Goal: Ask a question

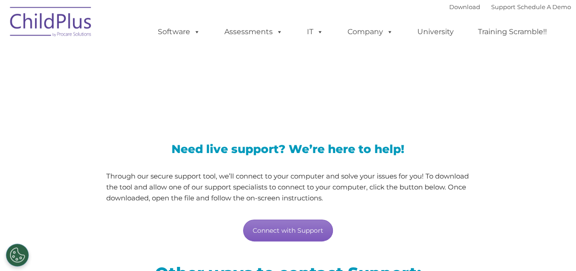
click at [304, 231] on link "Connect with Support" at bounding box center [288, 231] width 90 height 22
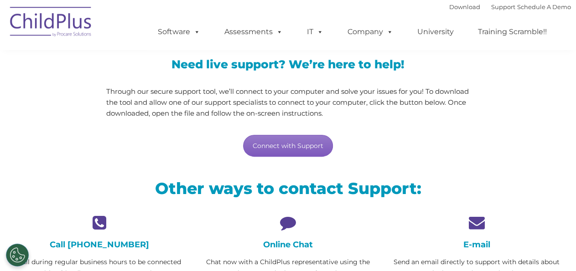
scroll to position [190, 0]
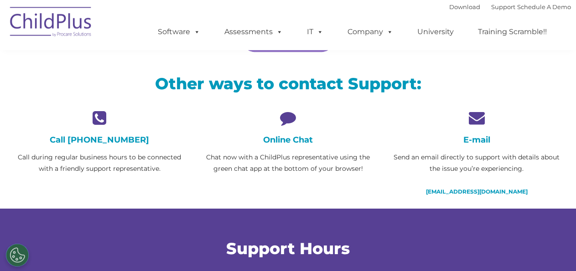
click at [285, 117] on icon at bounding box center [288, 118] width 175 height 16
click at [288, 121] on icon at bounding box center [288, 118] width 175 height 16
click at [288, 122] on icon at bounding box center [288, 118] width 175 height 16
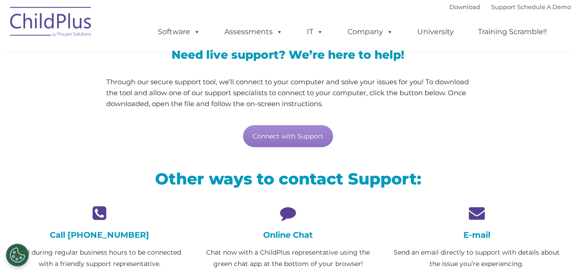
scroll to position [95, 0]
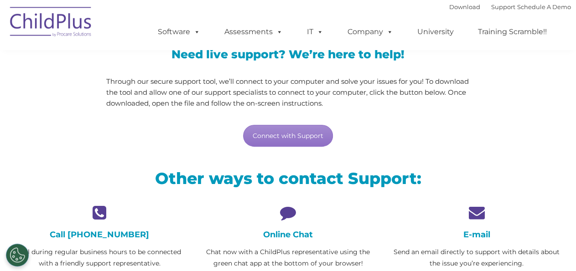
click at [288, 211] on icon at bounding box center [288, 213] width 175 height 16
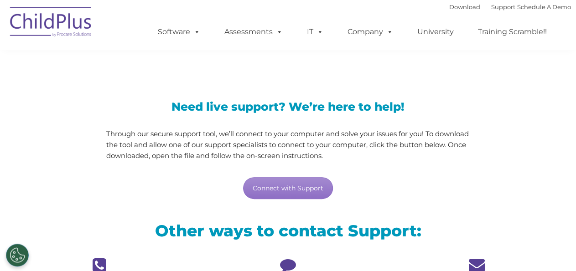
scroll to position [142, 0]
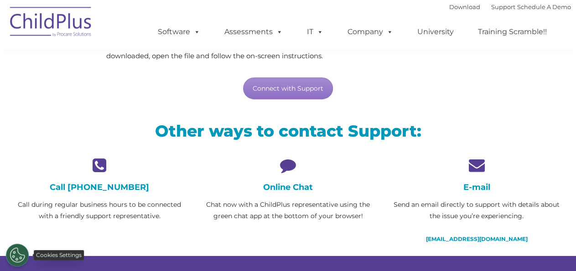
click at [22, 252] on button "Cookies Settings" at bounding box center [17, 255] width 23 height 23
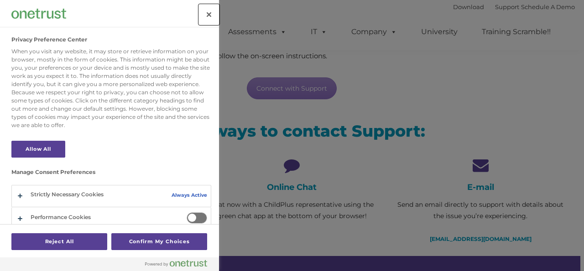
click at [214, 19] on button "Close" at bounding box center [209, 15] width 20 height 20
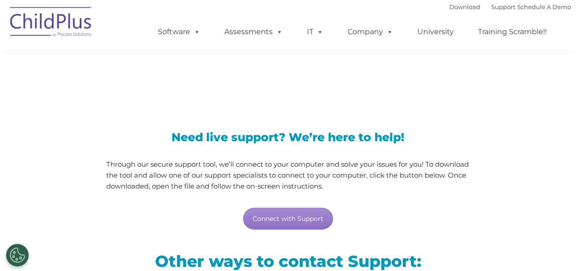
scroll to position [0, 0]
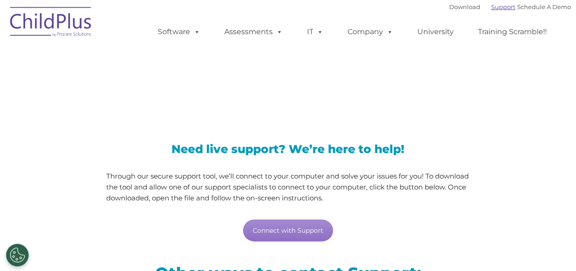
click at [494, 7] on link "Support" at bounding box center [503, 6] width 24 height 7
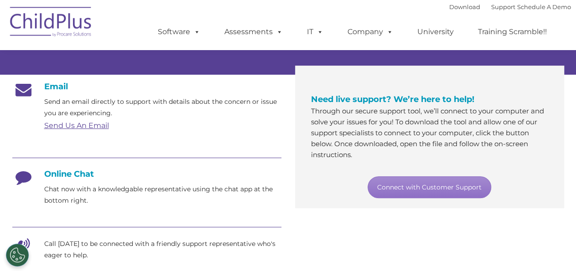
scroll to position [190, 0]
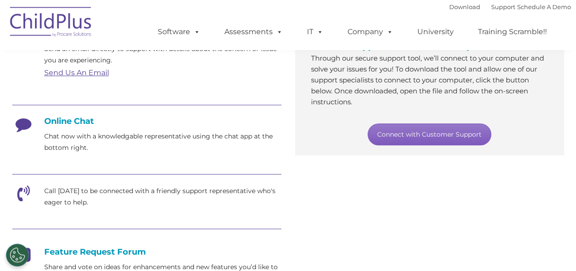
click at [416, 135] on link "Connect with Customer Support" at bounding box center [430, 135] width 124 height 22
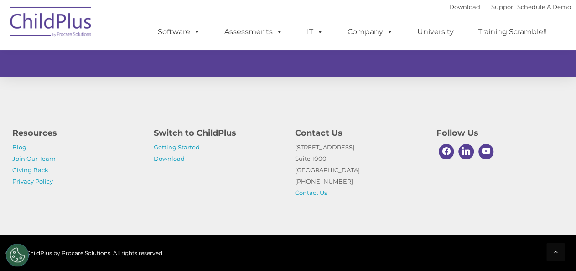
scroll to position [342, 0]
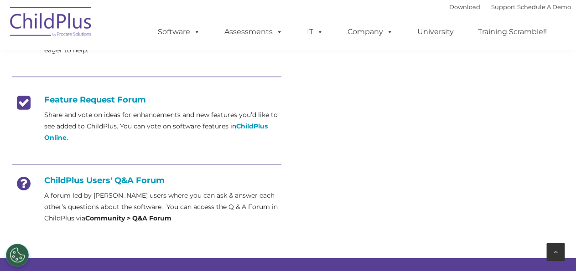
click at [556, 250] on icon at bounding box center [556, 252] width 4 height 6
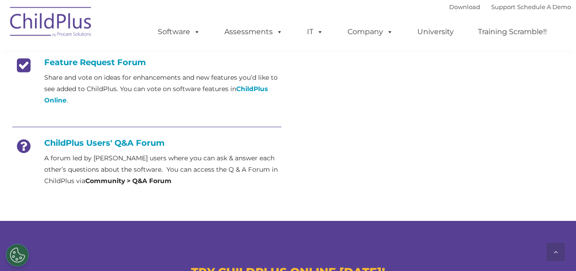
scroll to position [627, 0]
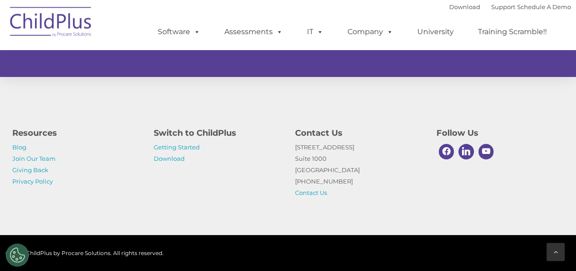
click at [556, 252] on icon at bounding box center [556, 252] width 4 height 6
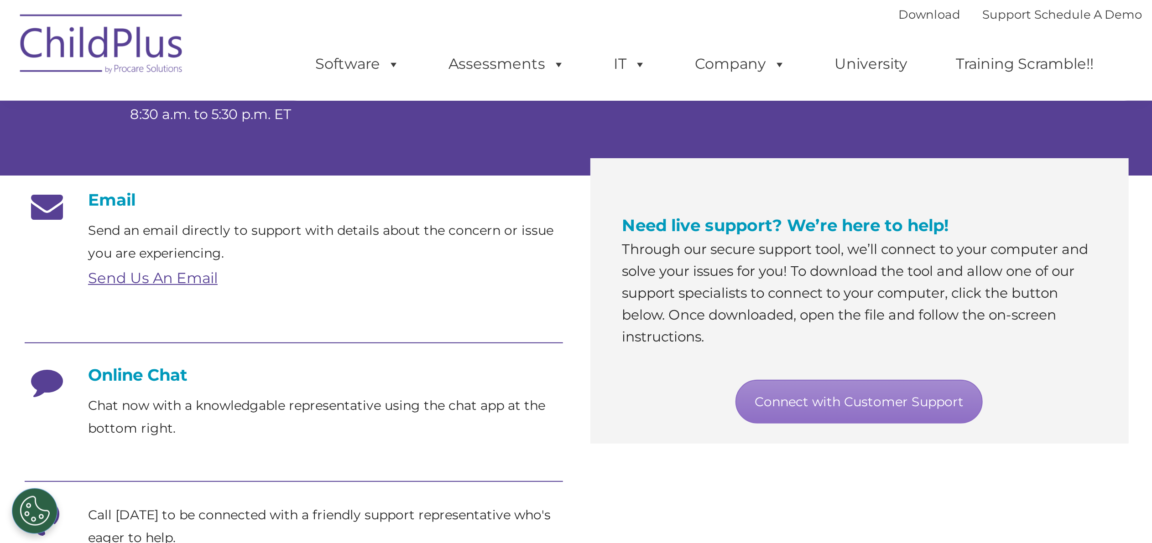
scroll to position [142, 0]
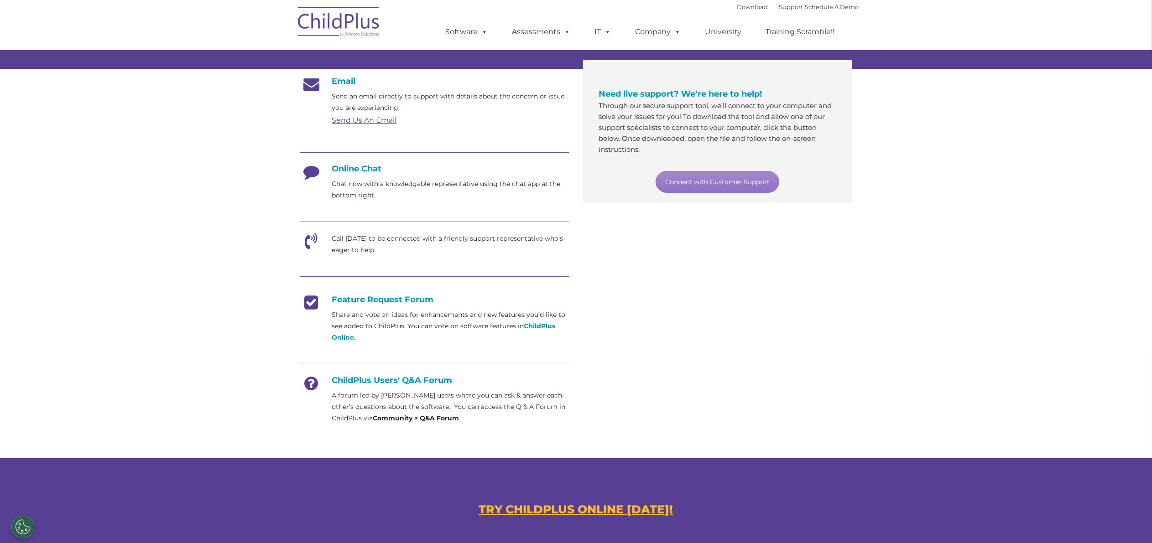
click at [576, 271] on div "Email Send an email directly to support with details about the concern or issue…" at bounding box center [576, 252] width 566 height 366
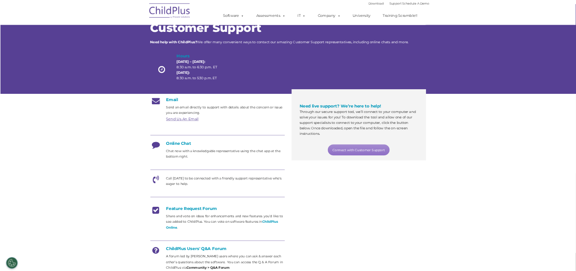
scroll to position [0, 0]
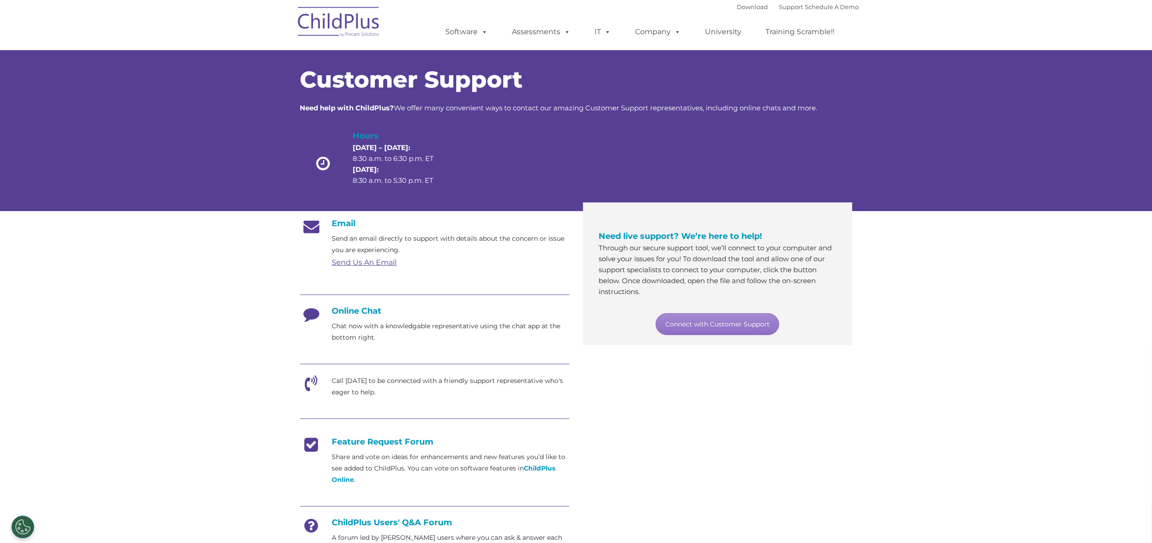
click at [347, 271] on h4 "Online Chat" at bounding box center [434, 311] width 269 height 10
click at [312, 271] on icon at bounding box center [311, 317] width 23 height 23
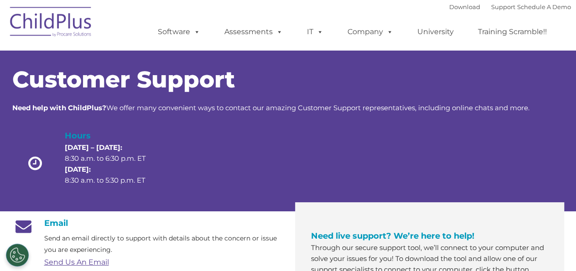
click at [230, 146] on div at bounding box center [223, 166] width 110 height 73
